Goal: Check status: Check status

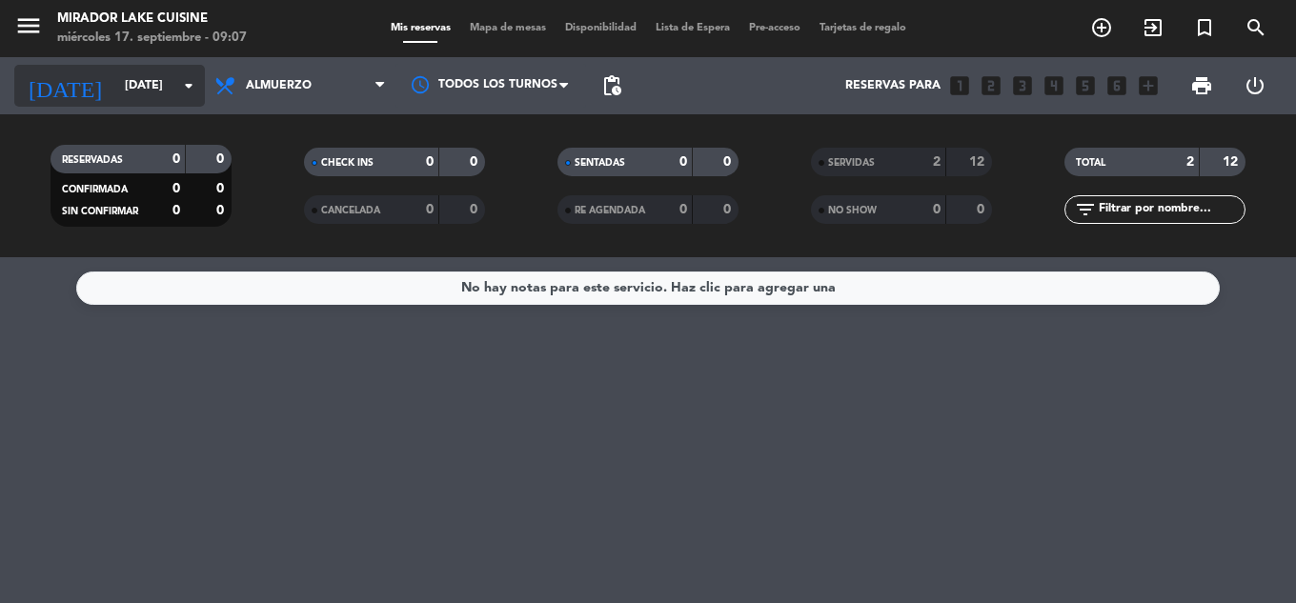
click at [115, 73] on input "[DATE]" at bounding box center [195, 86] width 161 height 32
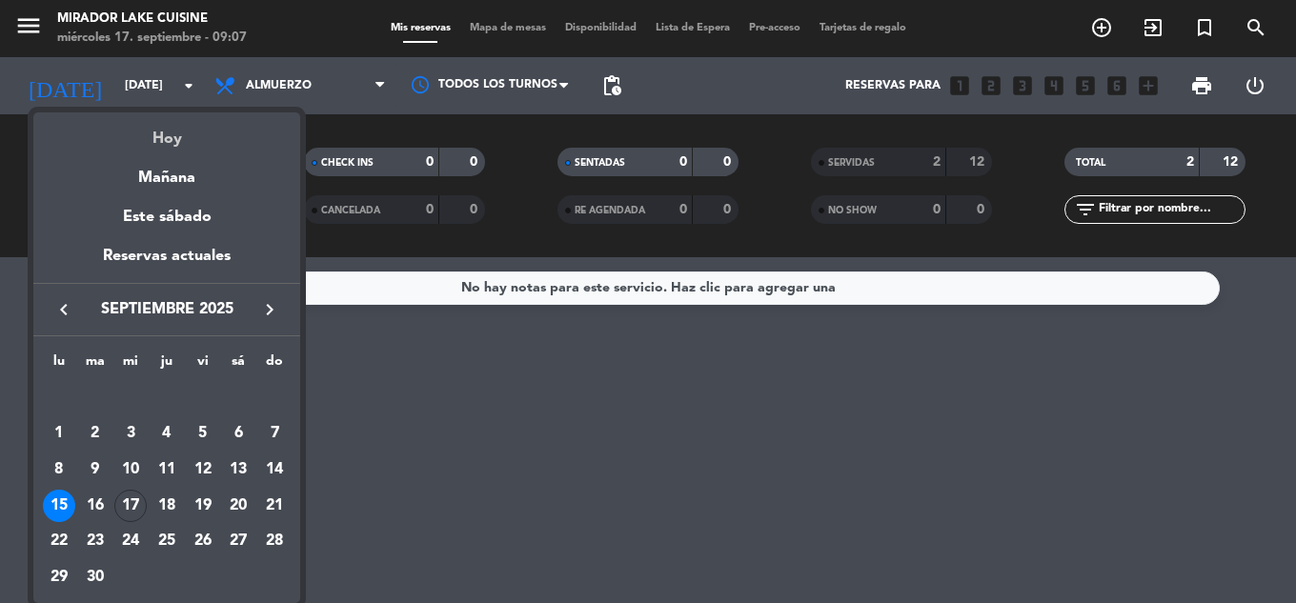
click at [169, 136] on div "Hoy" at bounding box center [166, 131] width 267 height 39
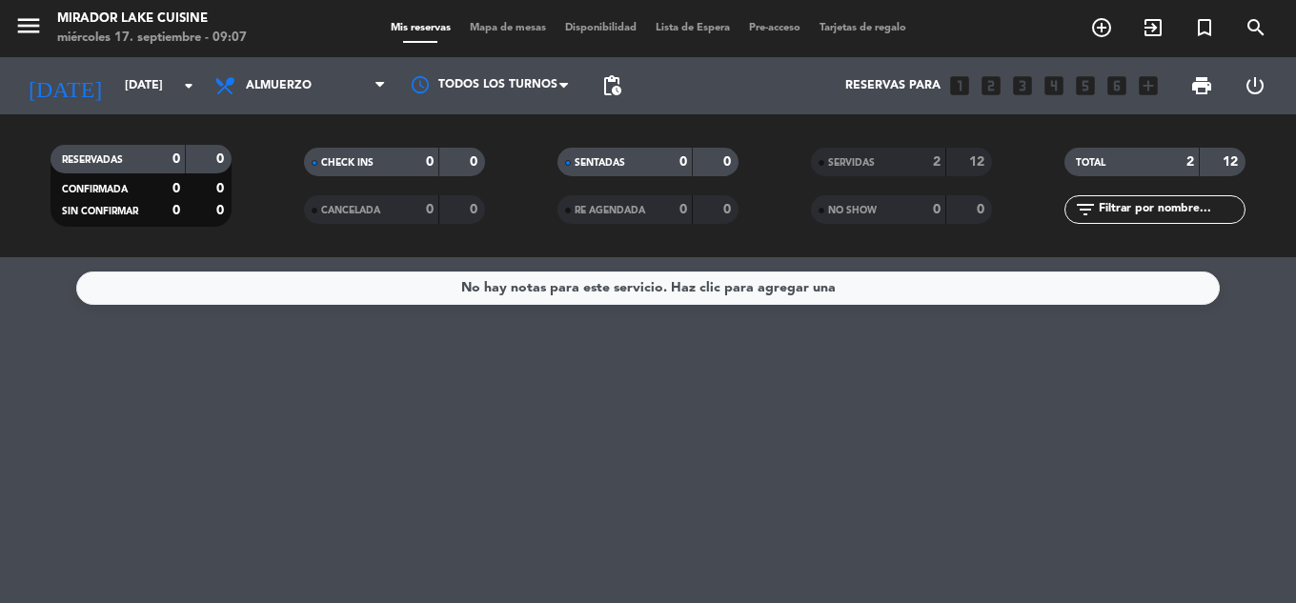
type input "[DATE]"
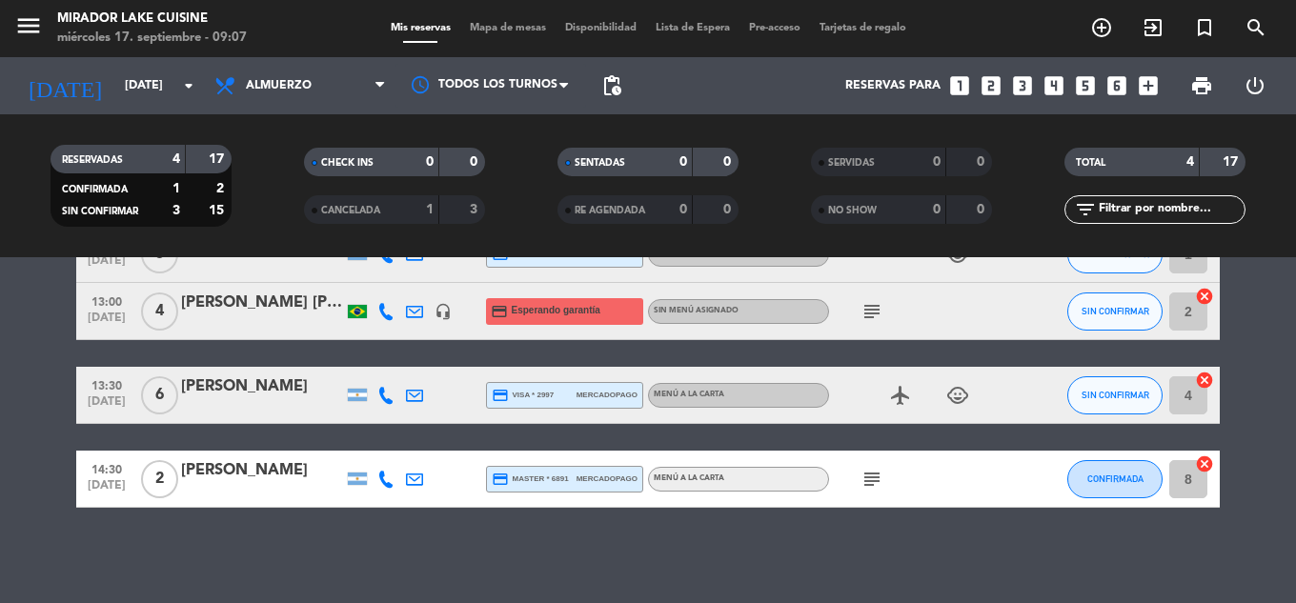
scroll to position [24, 0]
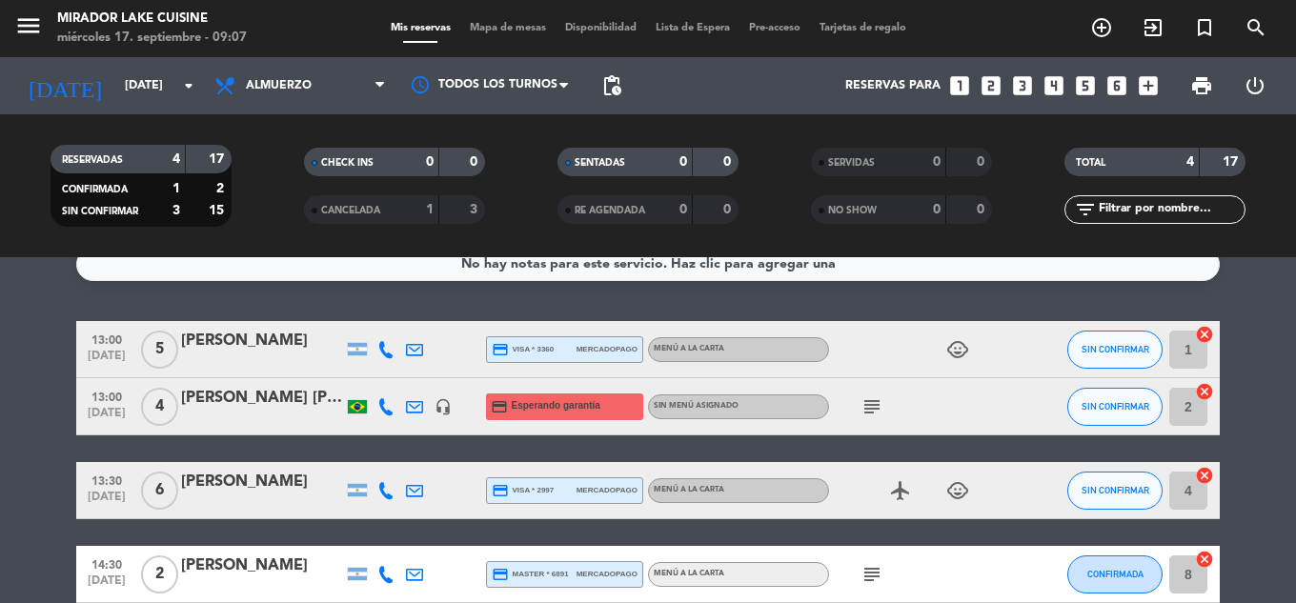
click at [874, 401] on icon "subject" at bounding box center [871, 406] width 23 height 23
click at [763, 447] on div "13:00 [DATE] 5 [PERSON_NAME] credit_card visa * 3360 mercadopago MENÚ A LA CART…" at bounding box center [647, 462] width 1143 height 282
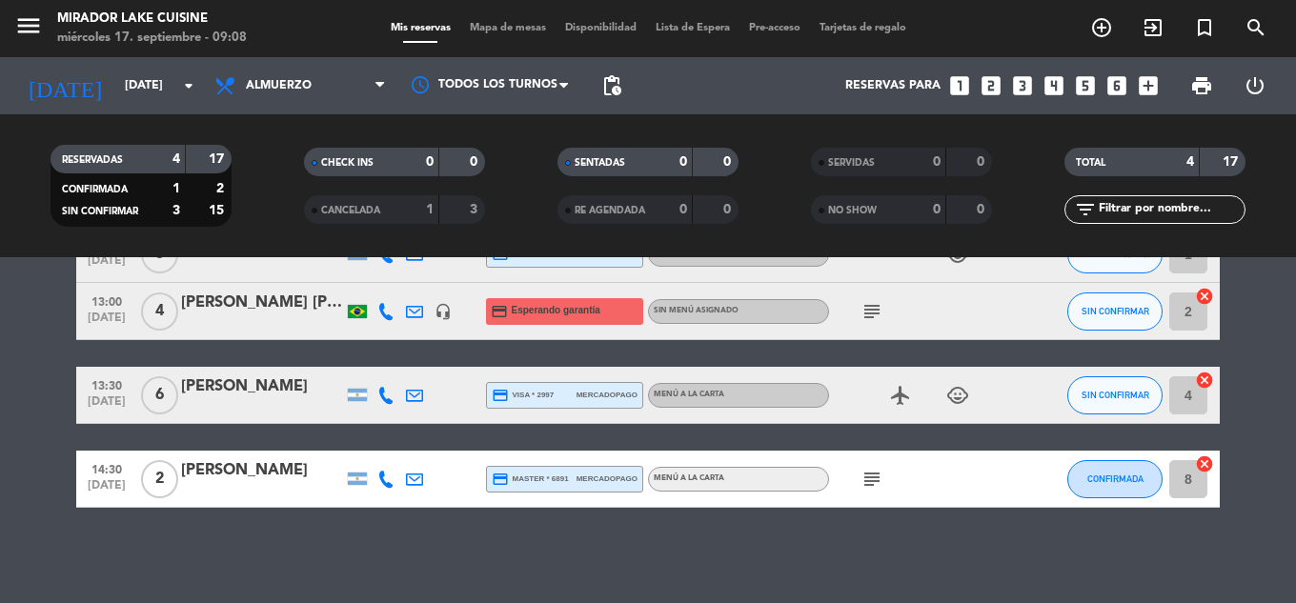
click at [960, 400] on icon "child_care" at bounding box center [957, 395] width 23 height 23
click at [914, 433] on div "13:00 [DATE] 5 [PERSON_NAME] credit_card visa * 3360 mercadopago MENÚ A LA CART…" at bounding box center [647, 367] width 1143 height 282
drag, startPoint x: 860, startPoint y: 474, endPoint x: 875, endPoint y: 472, distance: 15.4
click at [863, 474] on icon "subject" at bounding box center [871, 479] width 23 height 23
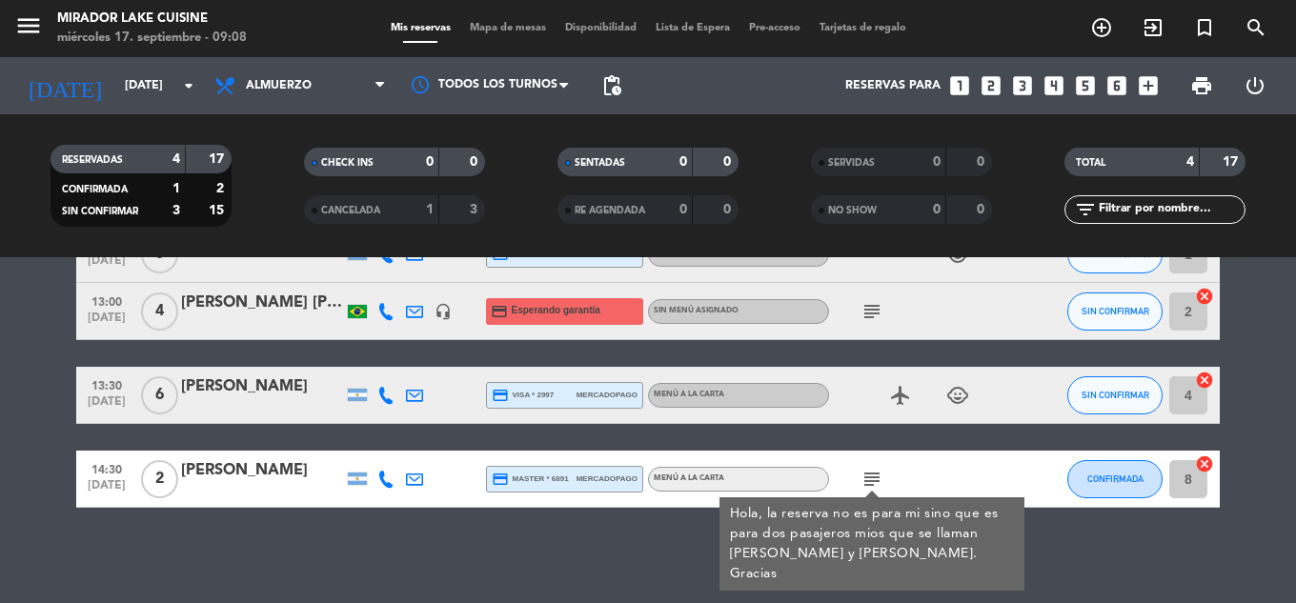
click at [956, 453] on div "subject Hola, la reserva no es para mi sino que es para dos pasajeros mios que …" at bounding box center [914, 479] width 171 height 56
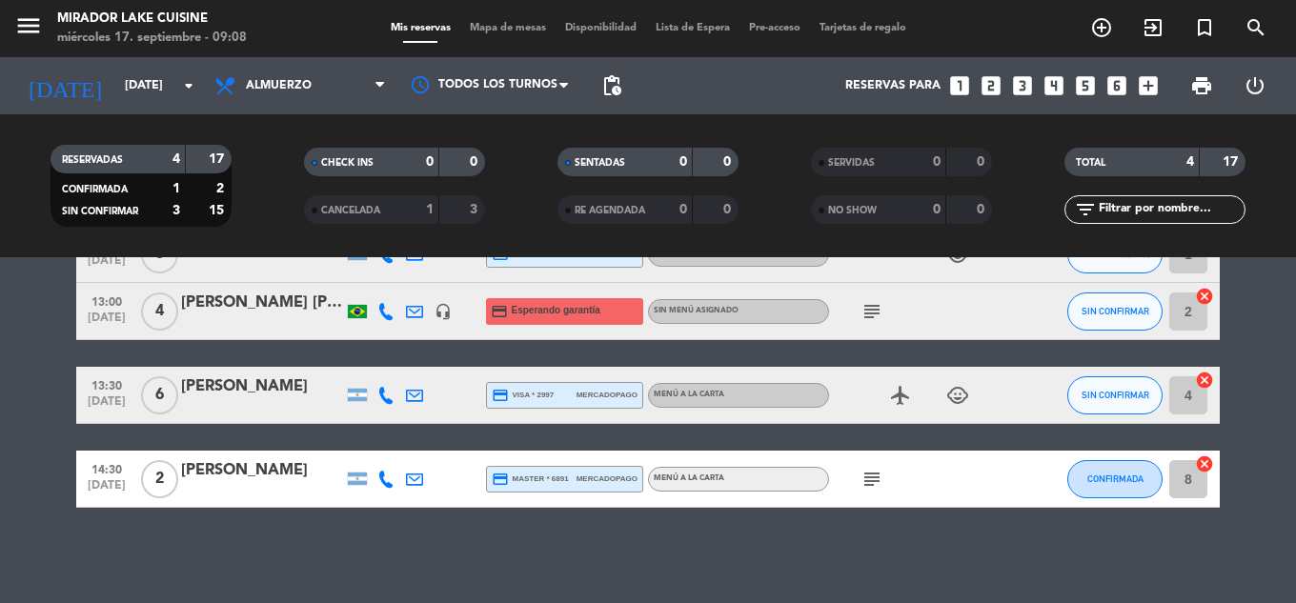
scroll to position [24, 0]
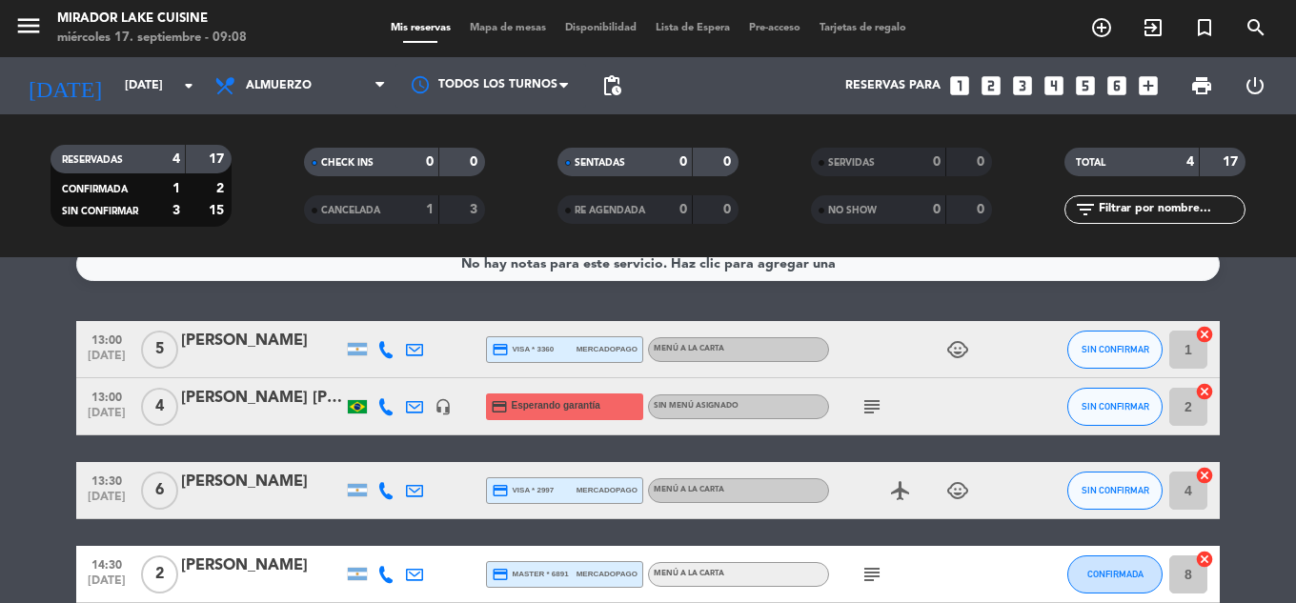
click at [962, 354] on icon "child_care" at bounding box center [957, 349] width 23 height 23
click at [975, 414] on div "subject" at bounding box center [914, 406] width 171 height 56
